Goal: Task Accomplishment & Management: Manage account settings

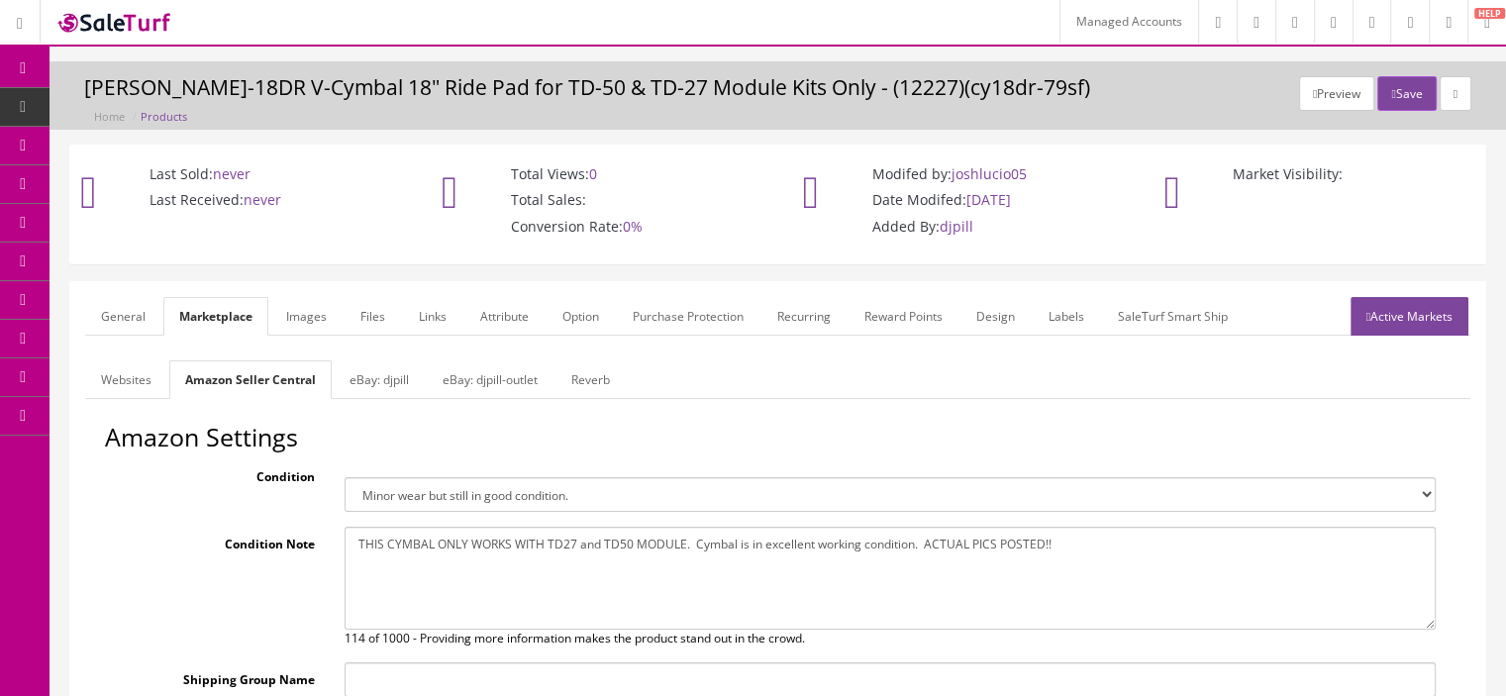
click at [1061, 22] on link "Managed Accounts" at bounding box center [1128, 22] width 139 height 44
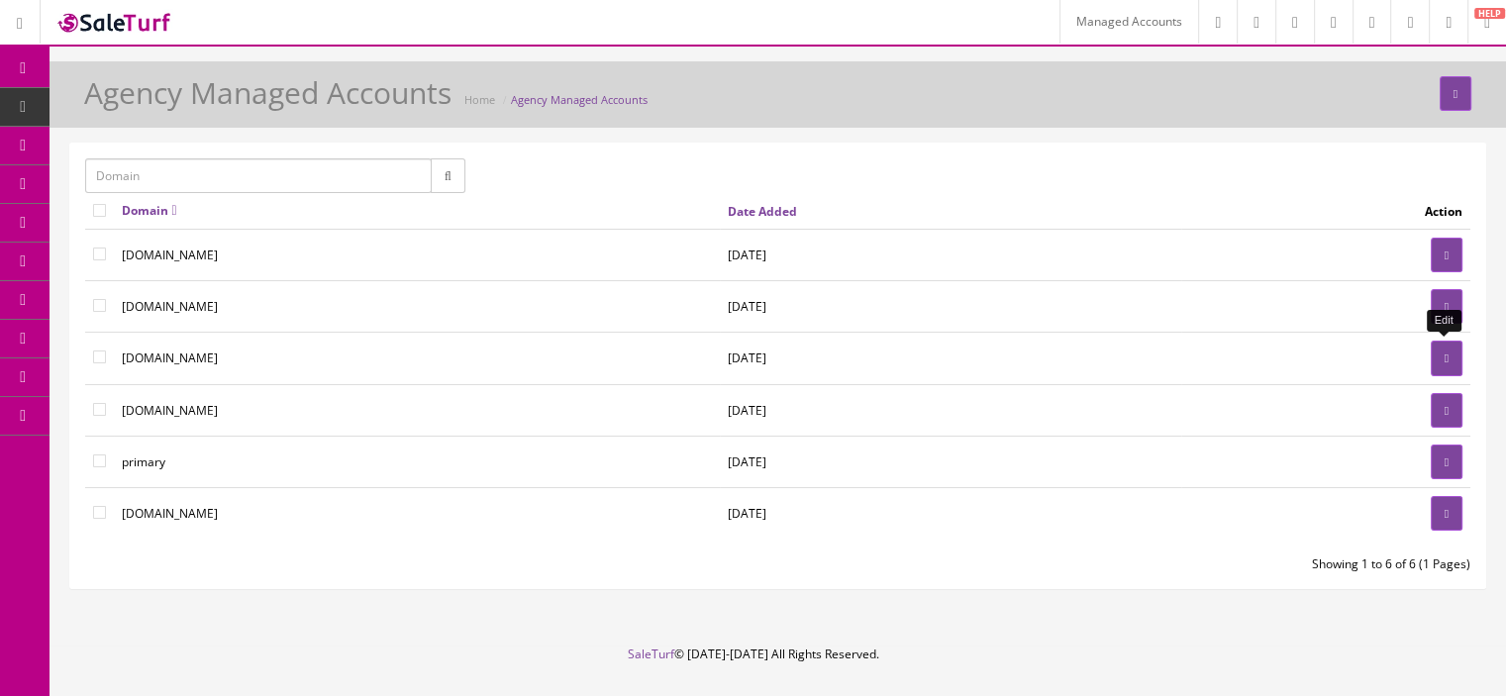
click at [1448, 350] on link at bounding box center [1446, 358] width 32 height 35
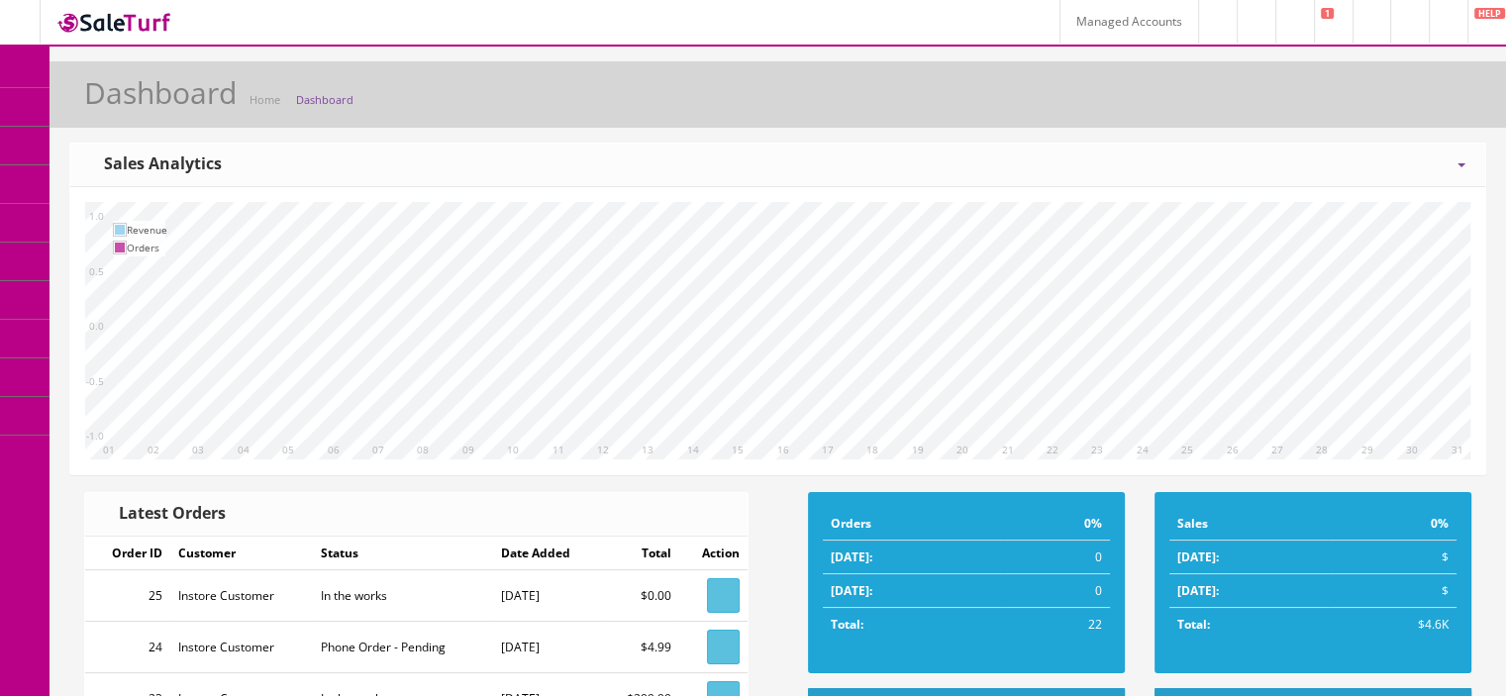
click at [157, 29] on img at bounding box center [114, 22] width 119 height 27
click at [1475, 23] on link "HELP" at bounding box center [1486, 22] width 39 height 44
